Goal: Task Accomplishment & Management: Manage account settings

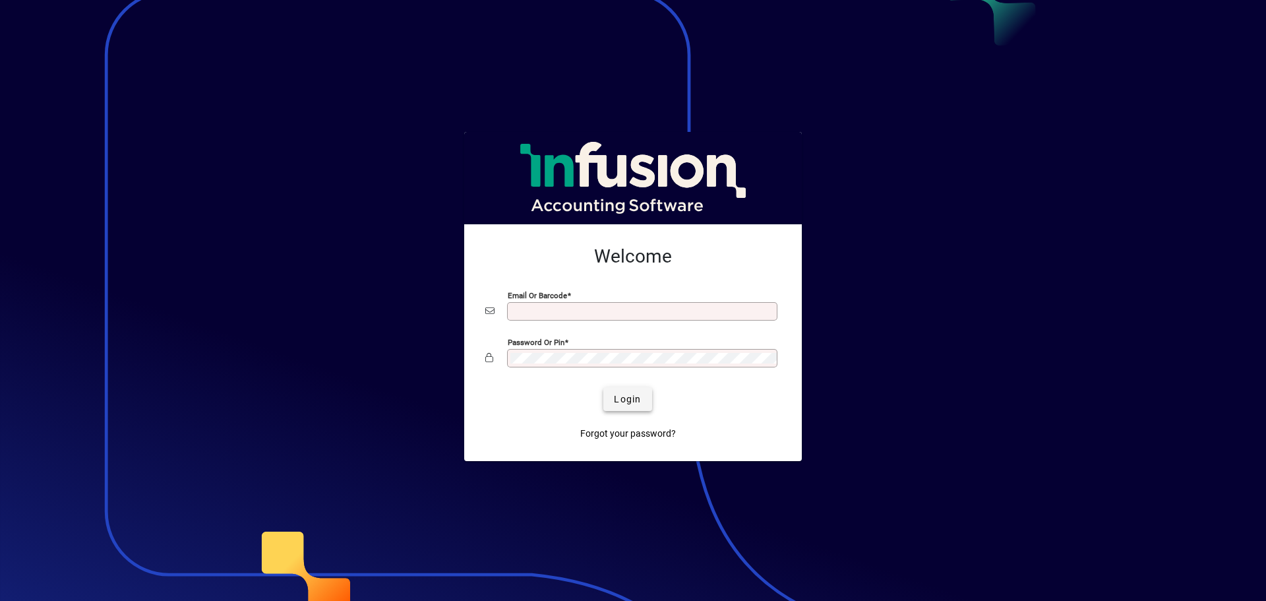
type input "**********"
click at [628, 404] on span "Login" at bounding box center [627, 399] width 27 height 14
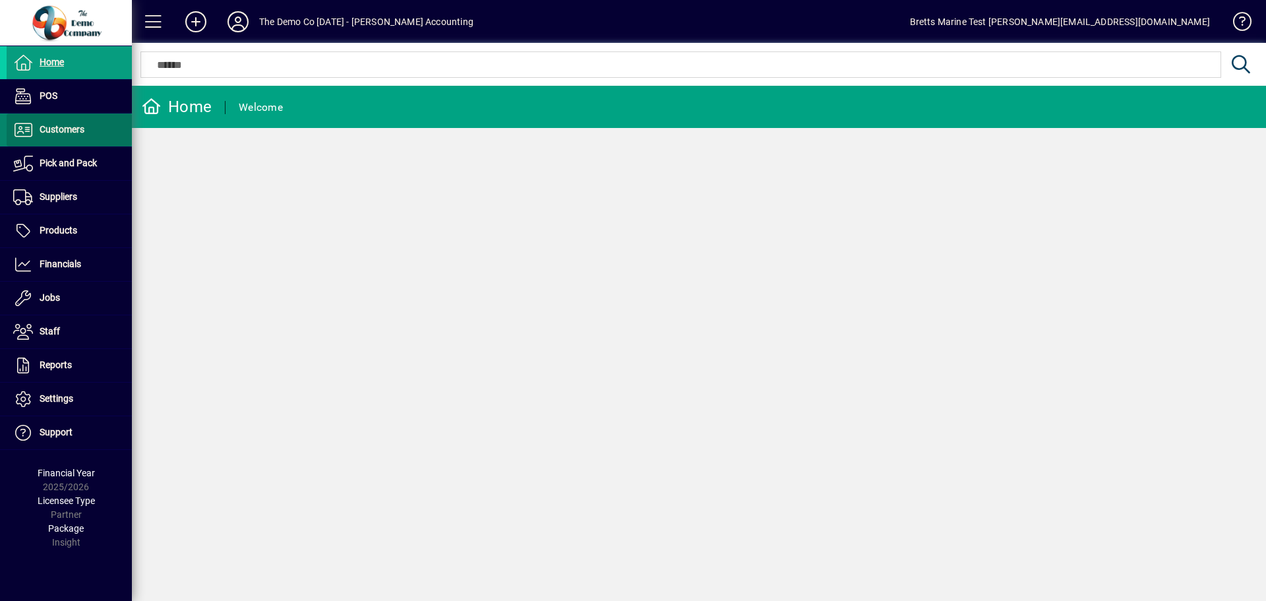
click at [40, 130] on span "Customers" at bounding box center [62, 129] width 45 height 11
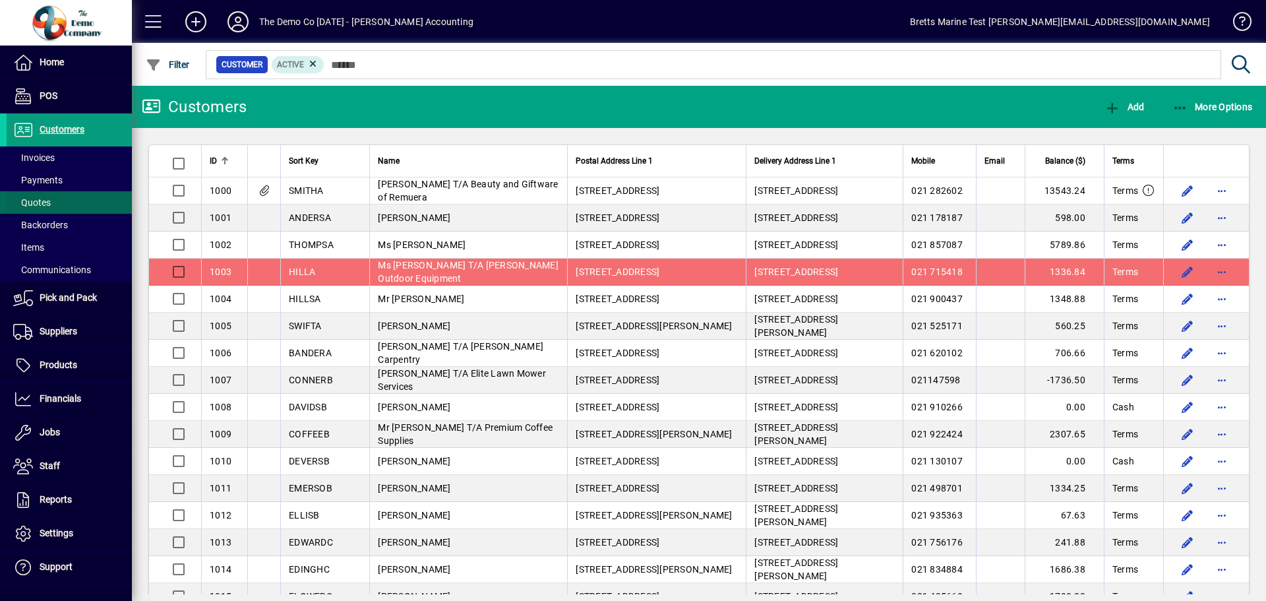
click at [48, 204] on span "Quotes" at bounding box center [32, 202] width 38 height 11
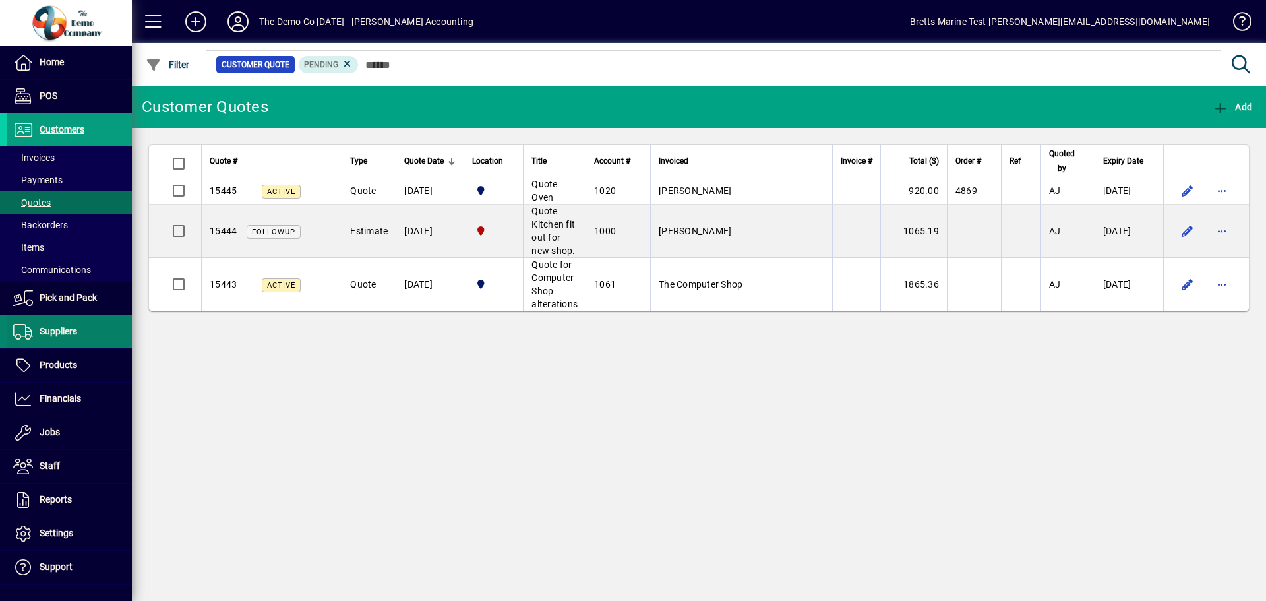
click at [45, 333] on span "Suppliers" at bounding box center [59, 331] width 38 height 11
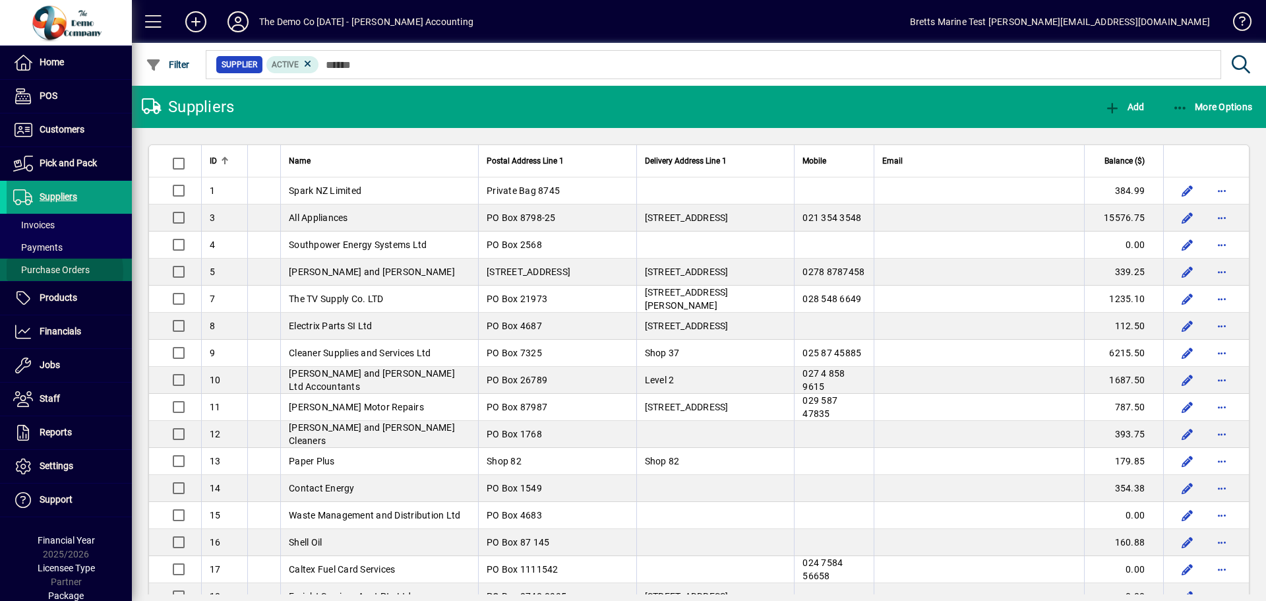
click at [53, 272] on span "Purchase Orders" at bounding box center [51, 269] width 77 height 11
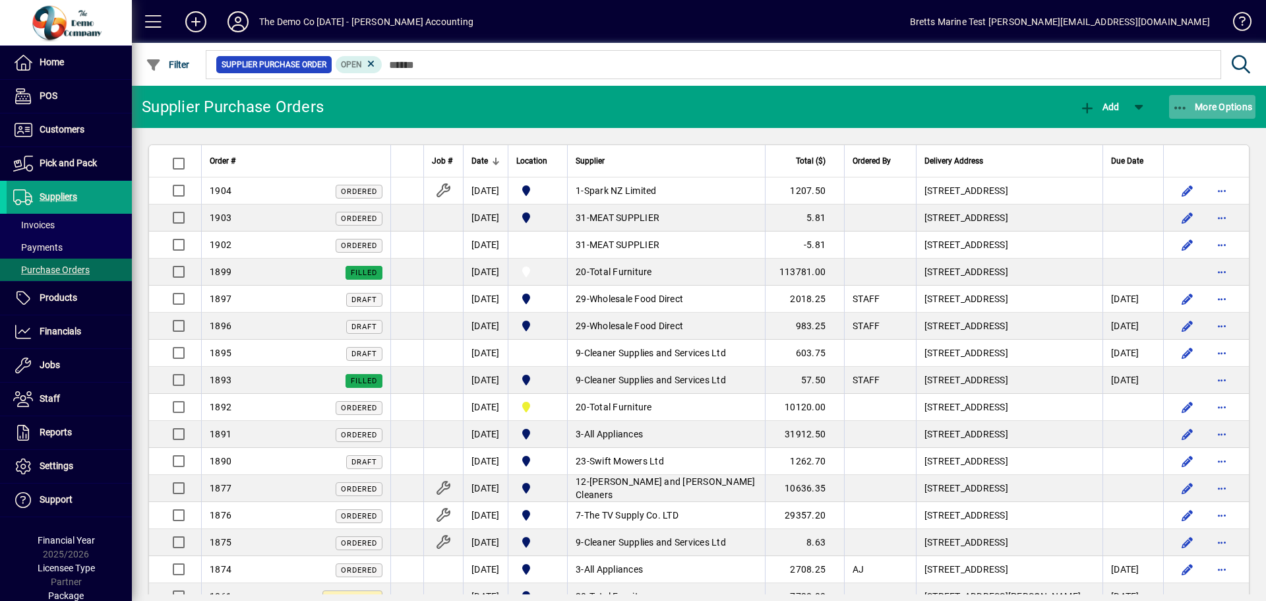
click at [1219, 105] on span "More Options" at bounding box center [1213, 107] width 80 height 11
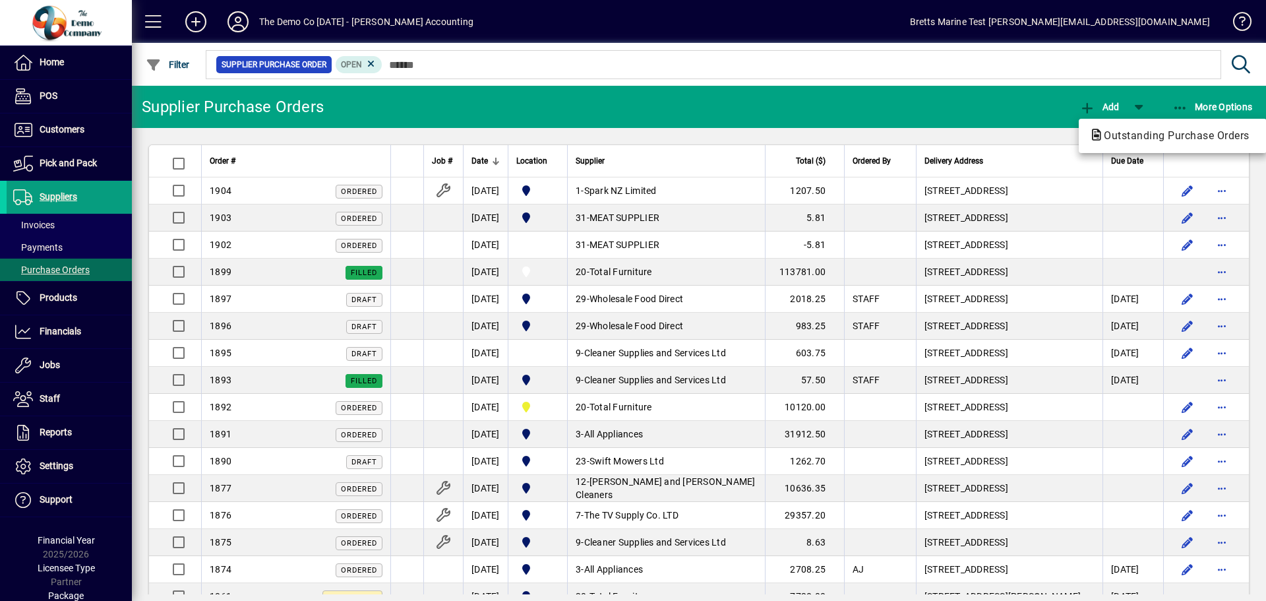
click at [57, 361] on div at bounding box center [633, 300] width 1266 height 601
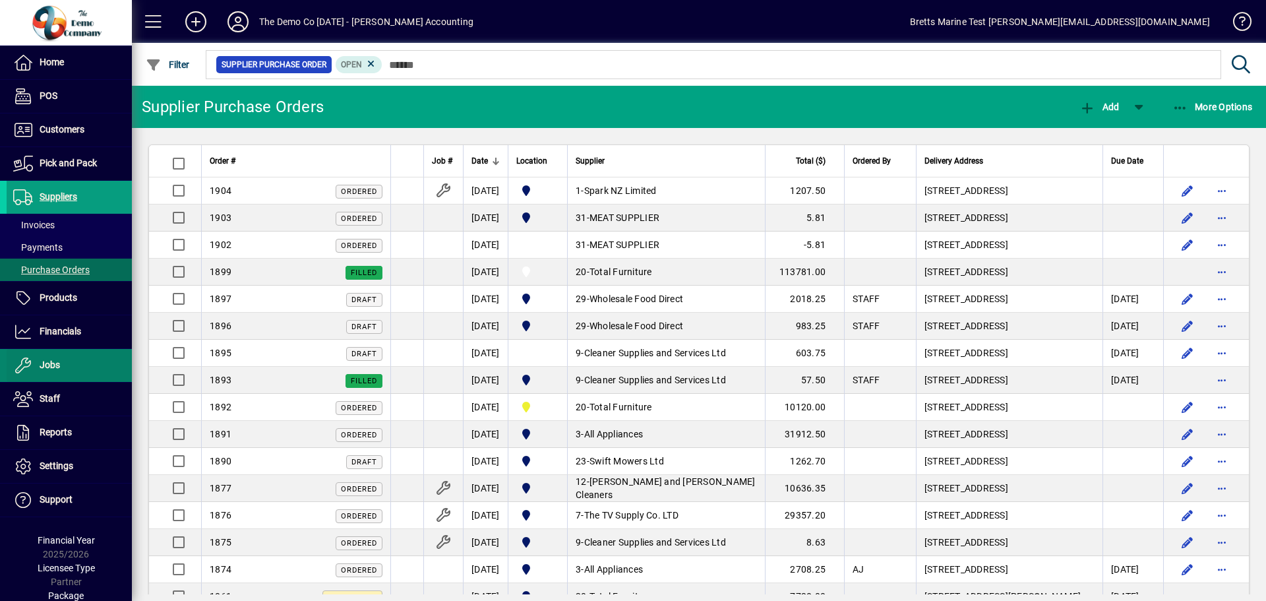
click at [57, 365] on span "Jobs" at bounding box center [50, 364] width 20 height 11
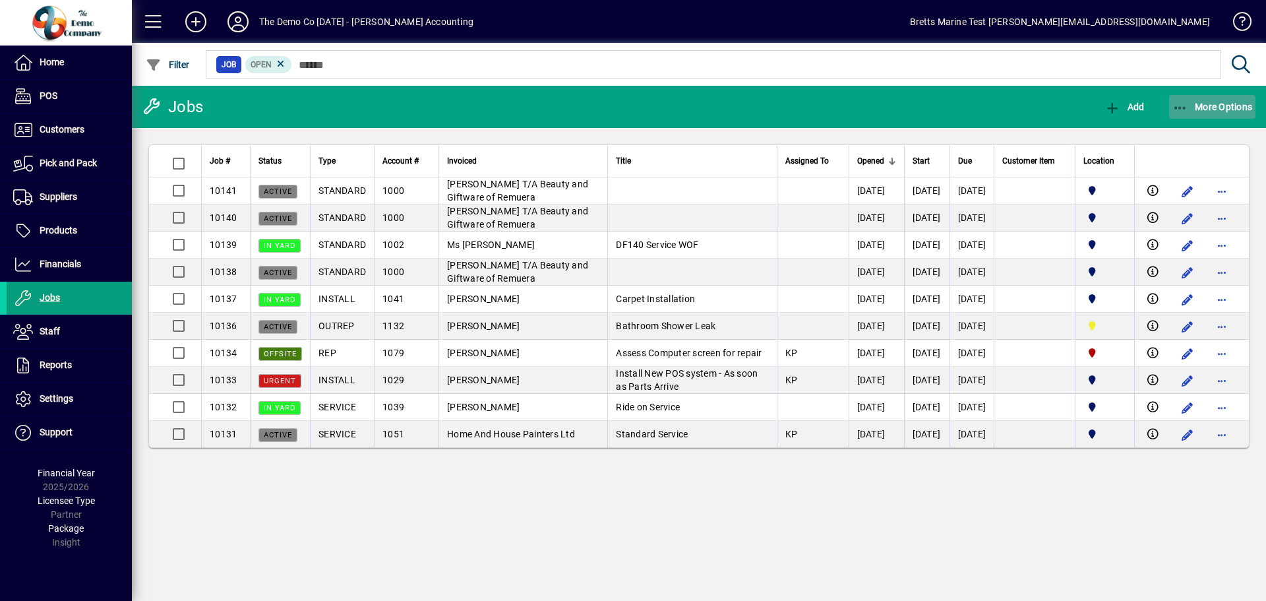
click at [1189, 109] on span "More Options" at bounding box center [1213, 107] width 80 height 11
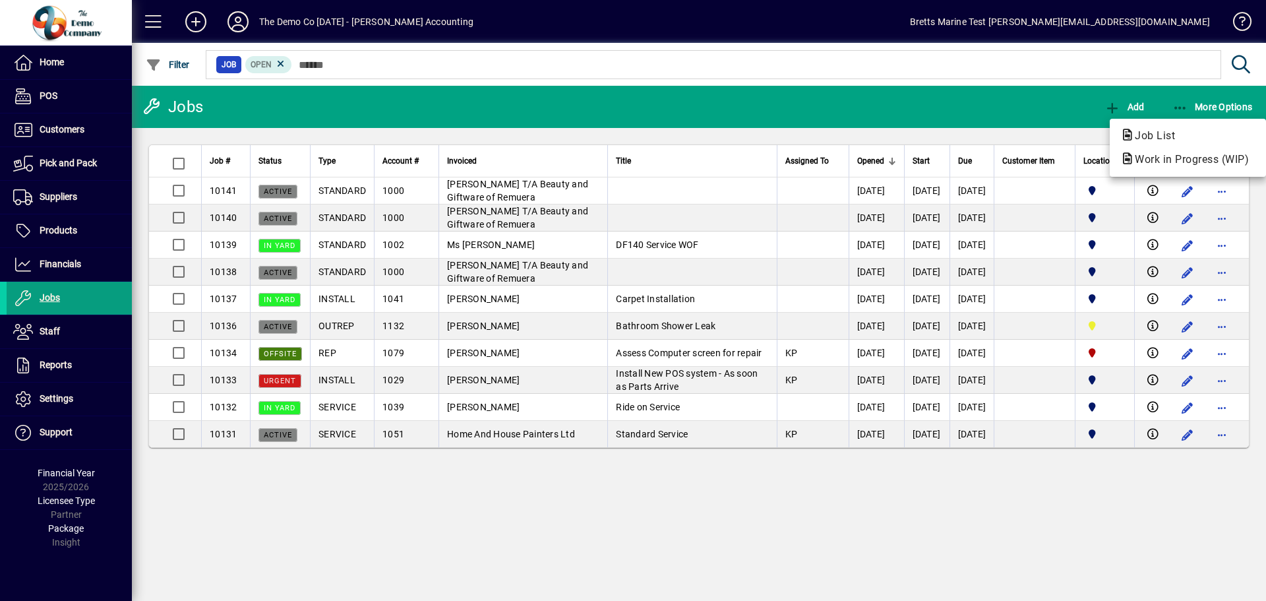
click at [638, 191] on div at bounding box center [633, 300] width 1266 height 601
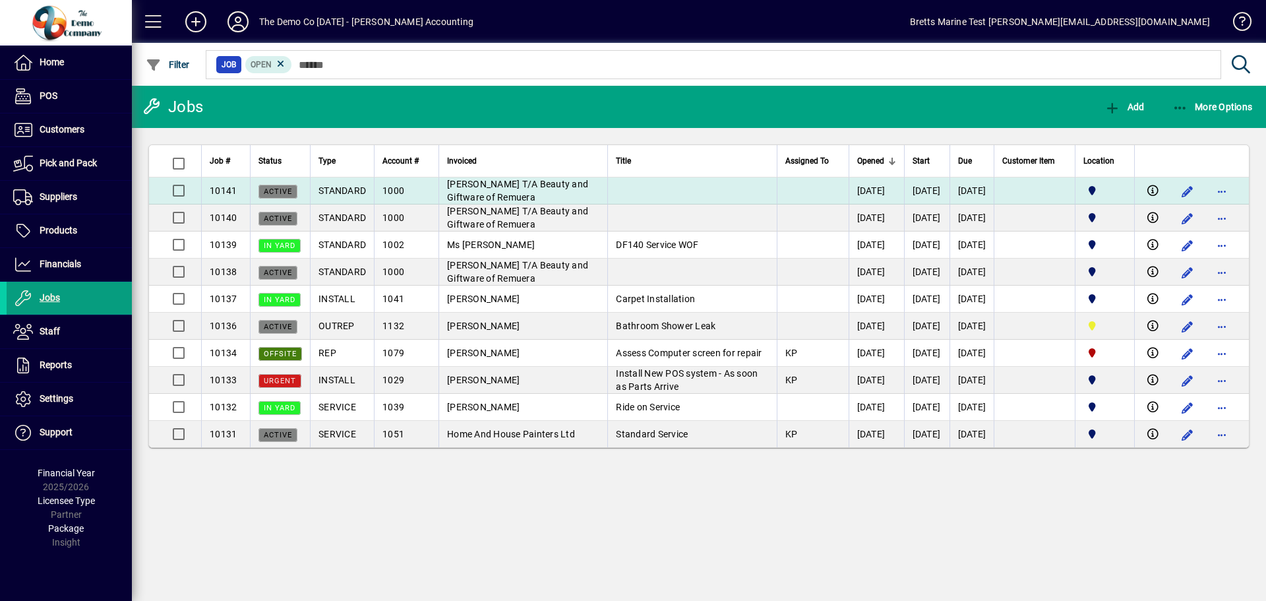
click at [638, 191] on td at bounding box center [691, 190] width 169 height 27
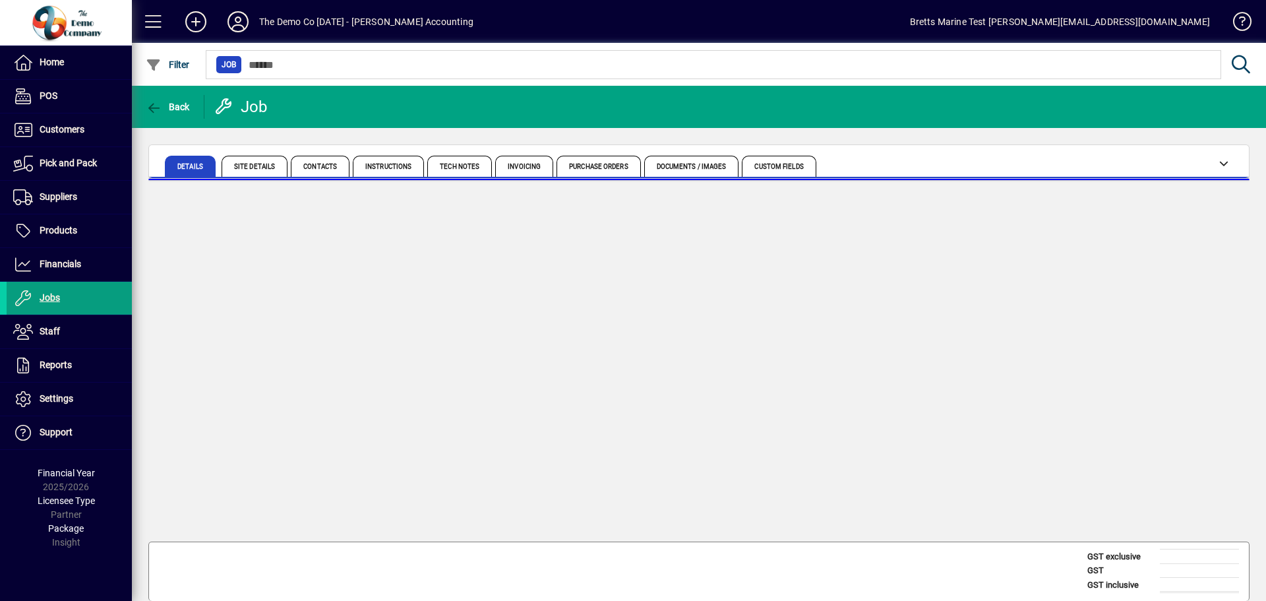
click at [638, 191] on app-page-card at bounding box center [698, 359] width 1101 height 361
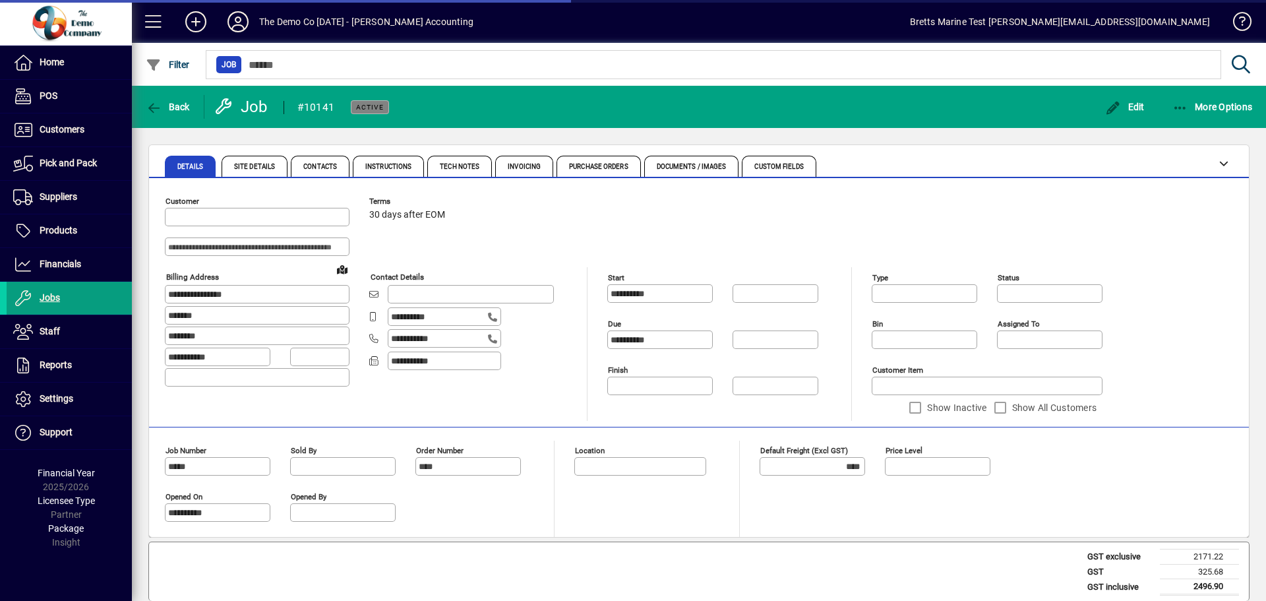
type input "******"
type input "**********"
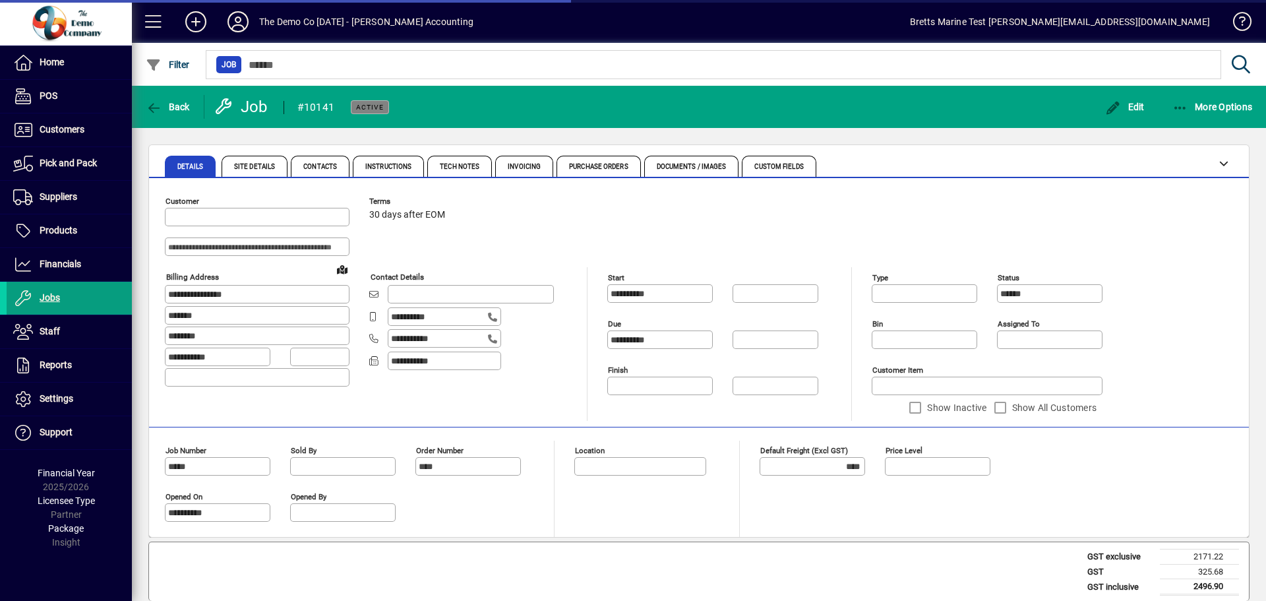
type input "********"
type input "******"
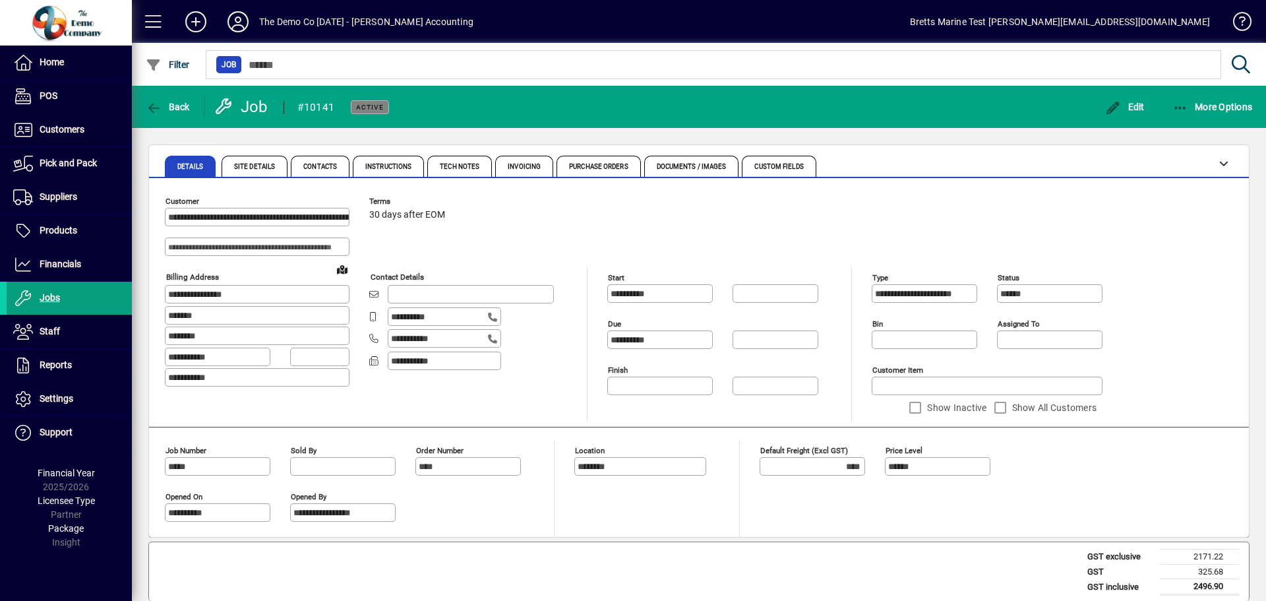
drag, startPoint x: 542, startPoint y: 524, endPoint x: 783, endPoint y: 406, distance: 269.0
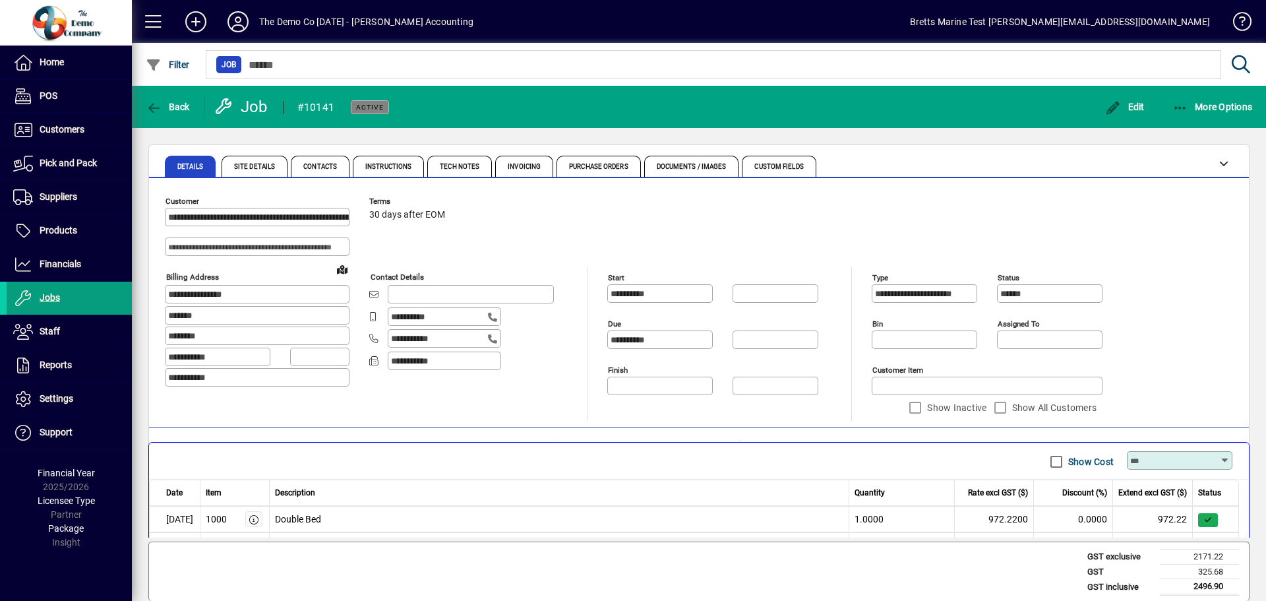
scroll to position [32, 0]
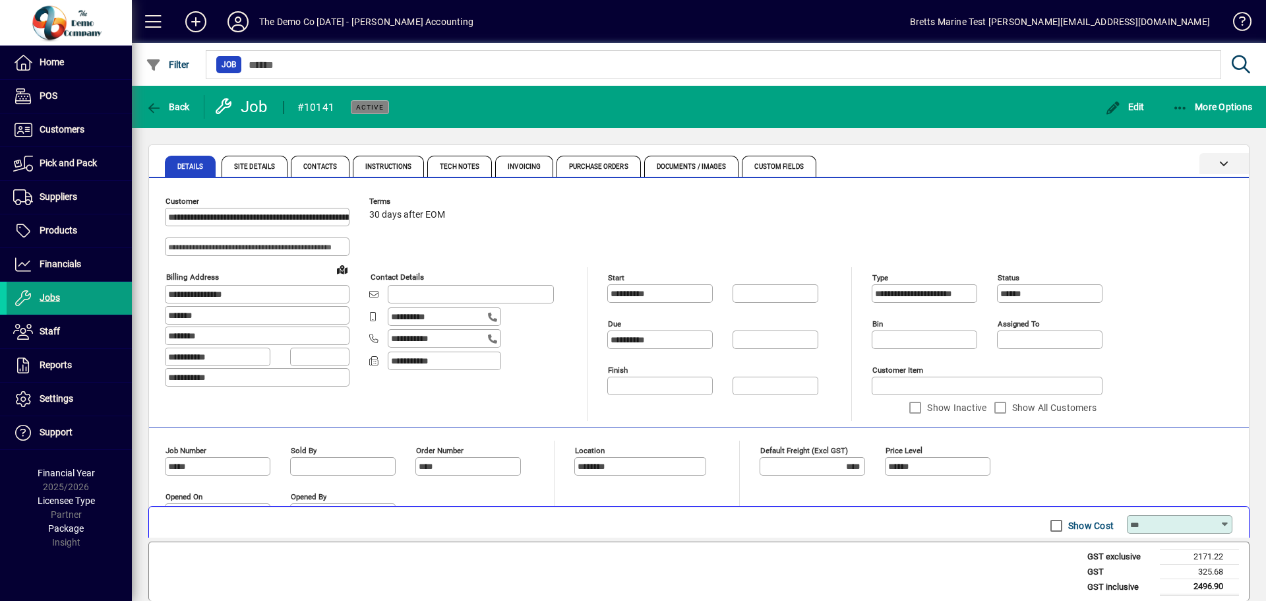
click at [1224, 164] on icon at bounding box center [1223, 162] width 9 height 9
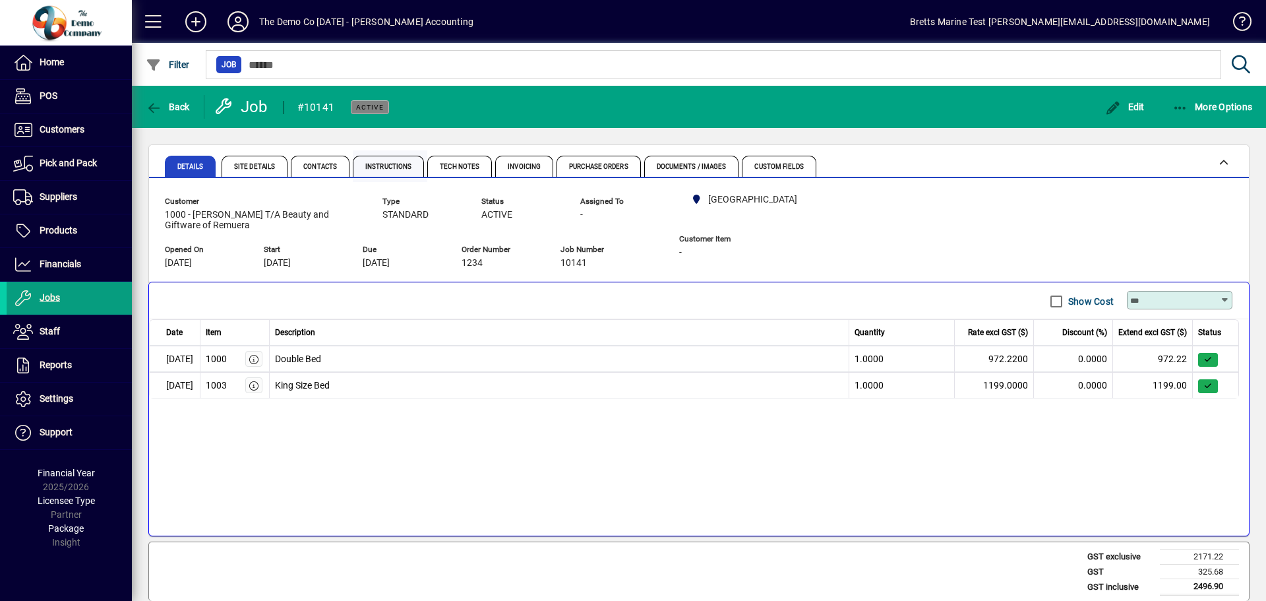
click at [375, 168] on span "Instructions" at bounding box center [388, 167] width 46 height 7
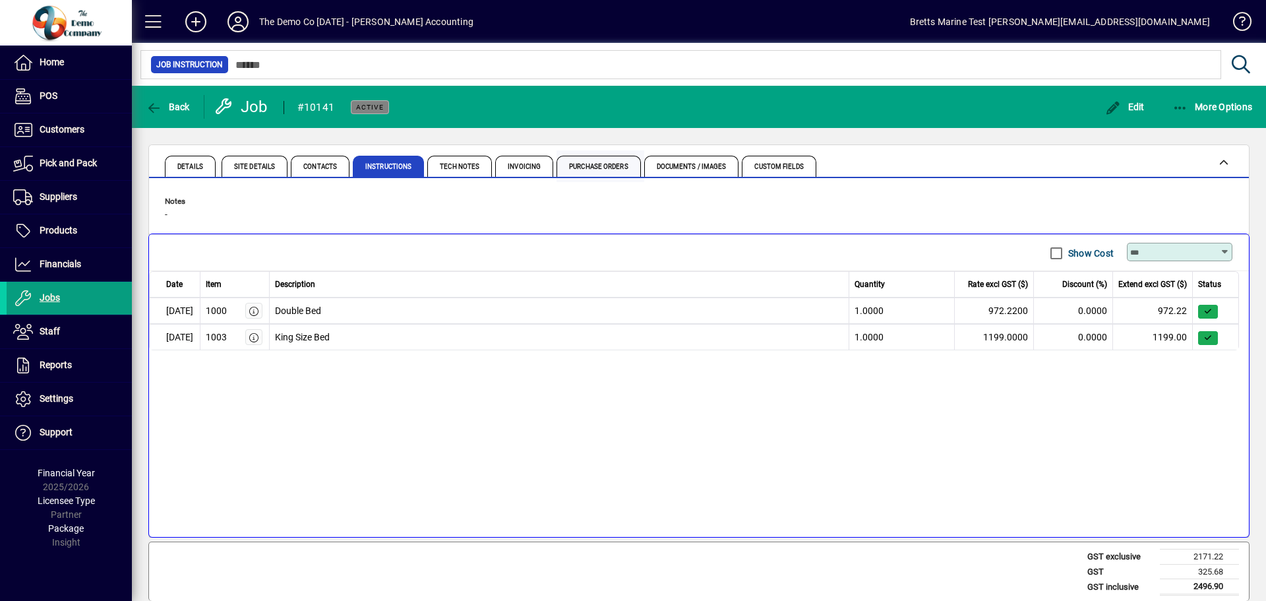
click at [596, 169] on span "Purchase Orders" at bounding box center [598, 167] width 59 height 7
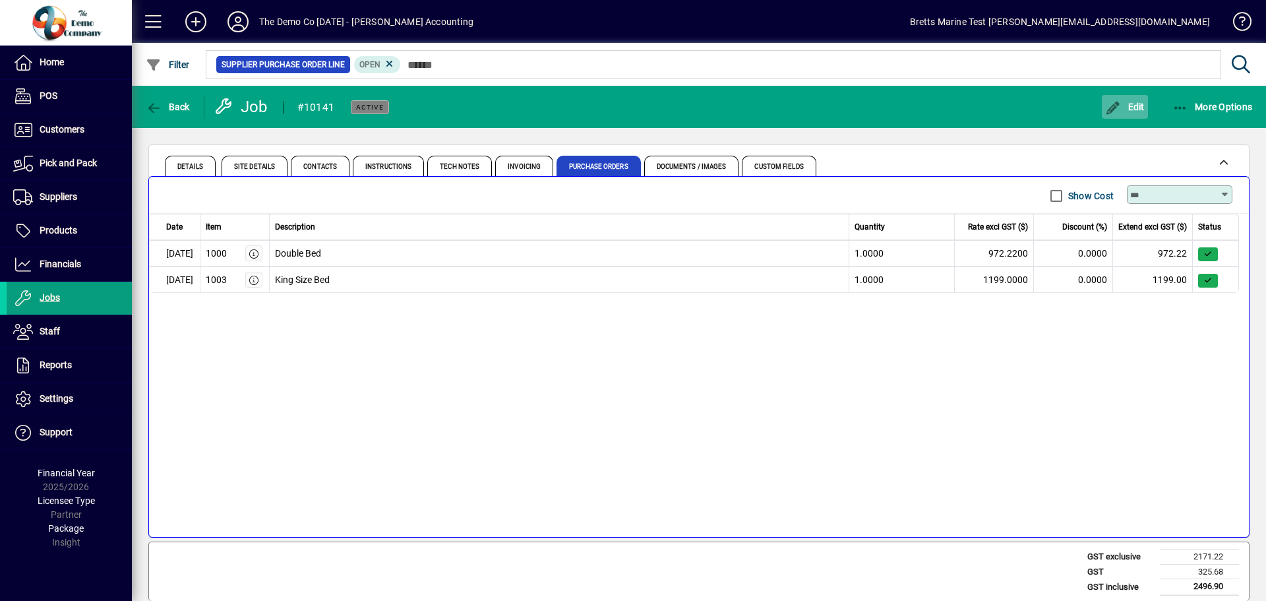
click at [1135, 107] on span "Edit" at bounding box center [1125, 107] width 40 height 11
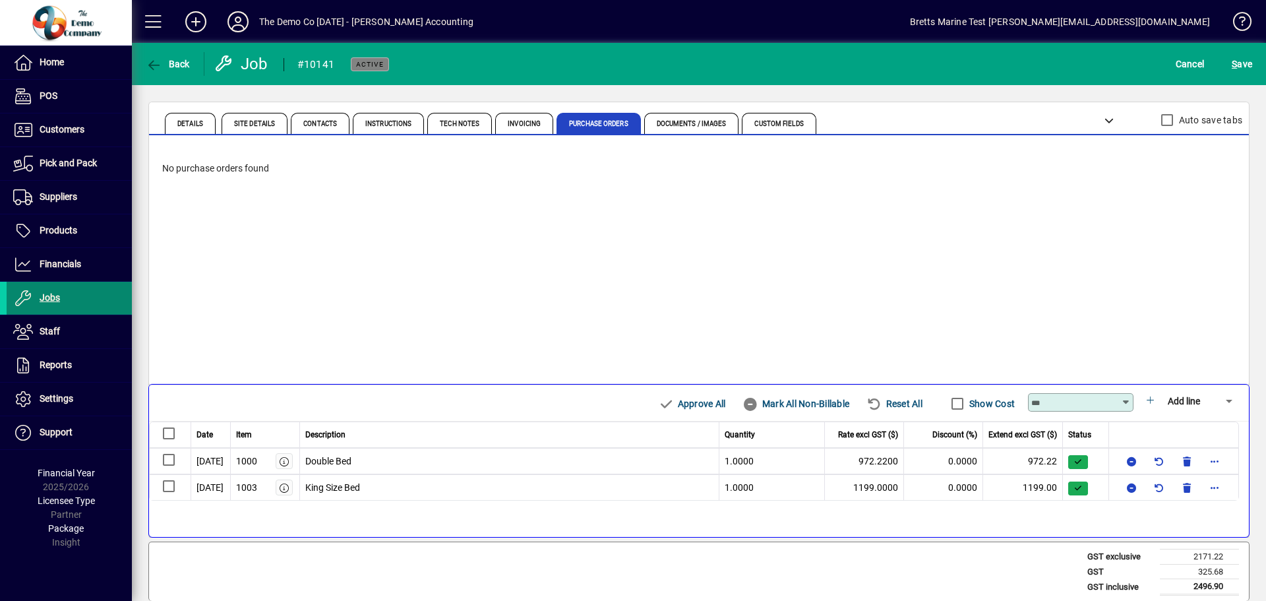
click at [47, 298] on span "Jobs" at bounding box center [50, 297] width 20 height 11
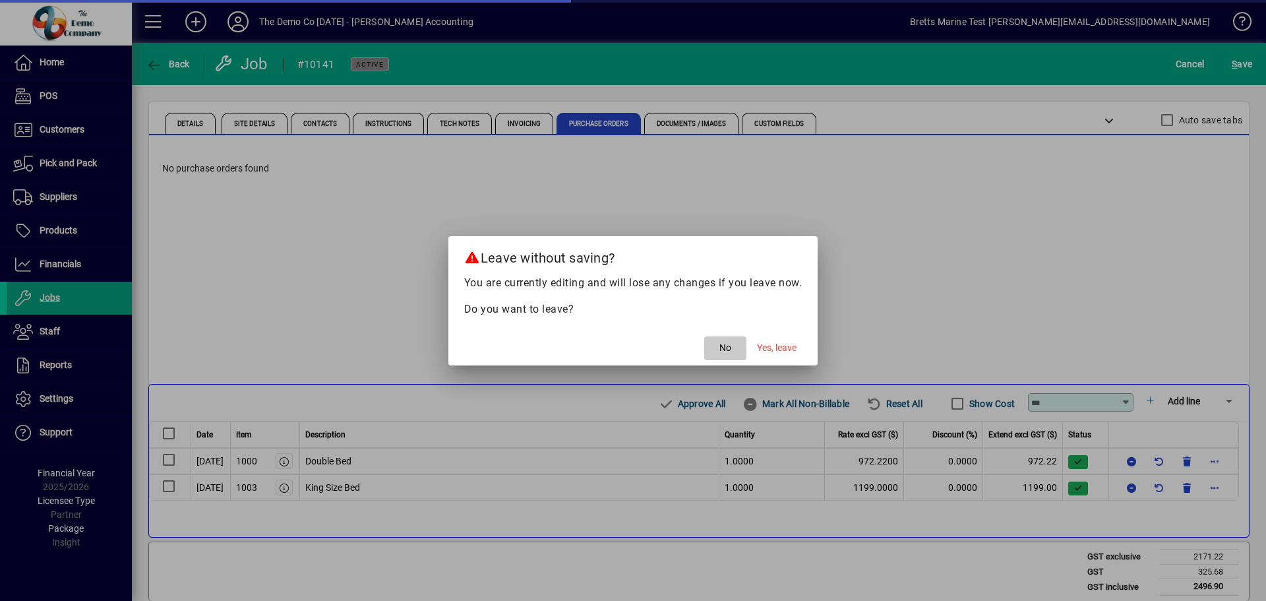
click at [734, 353] on span "button" at bounding box center [725, 348] width 42 height 32
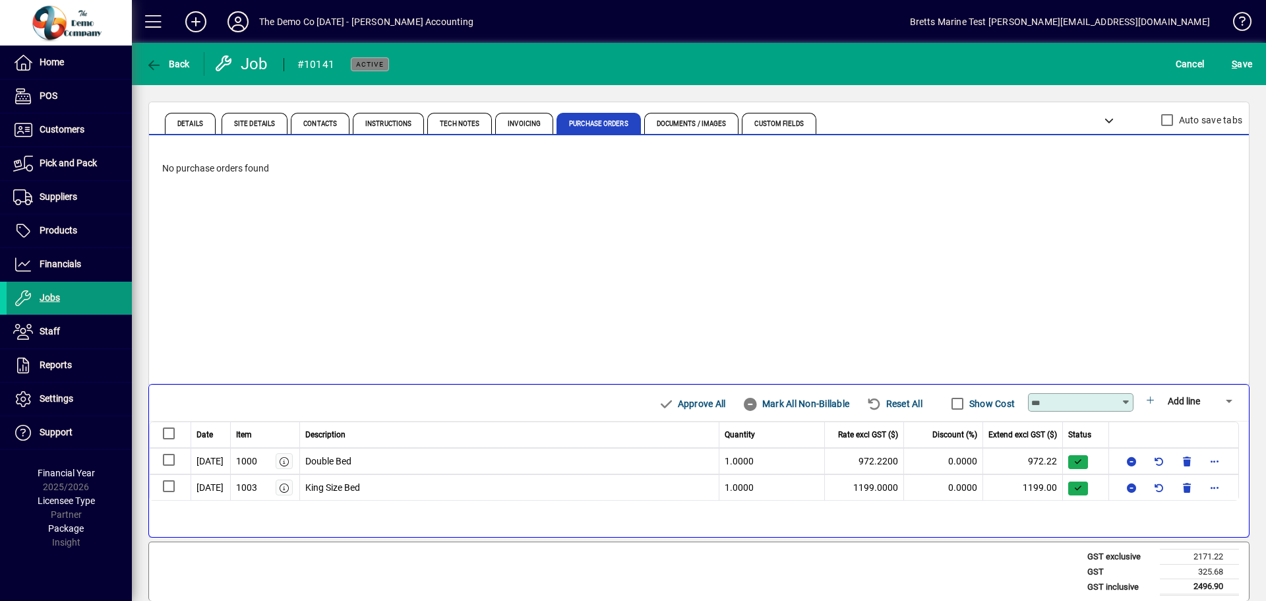
click at [62, 298] on span at bounding box center [69, 298] width 125 height 32
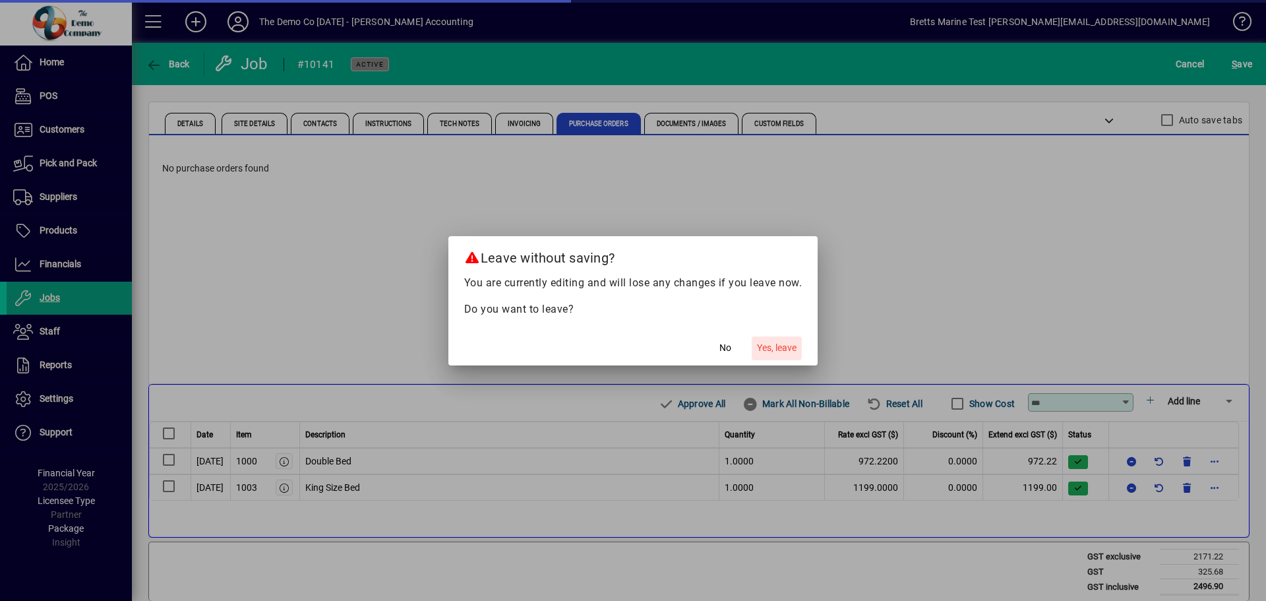
click at [791, 346] on span "Yes, leave" at bounding box center [777, 348] width 40 height 14
